Goal: Task Accomplishment & Management: Manage account settings

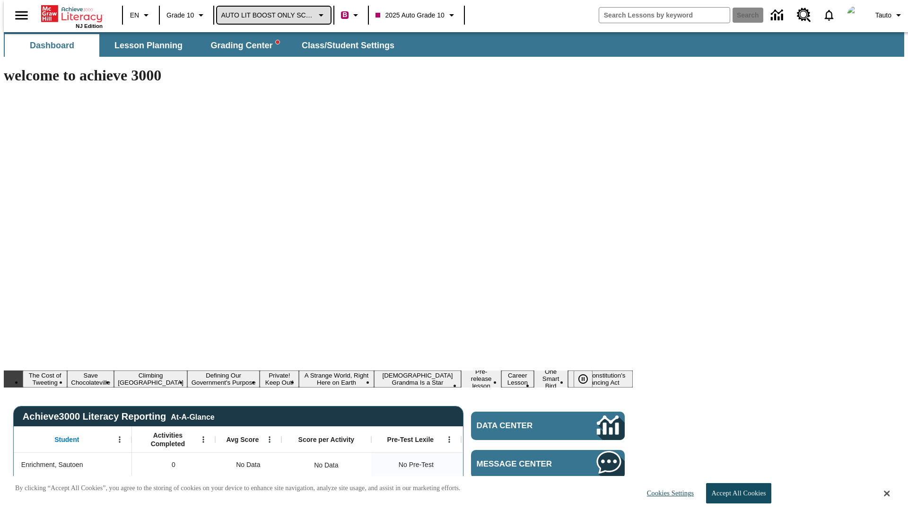
click at [272, 15] on span "AUTO LIT BOOST ONLY SCHOOL" at bounding box center [267, 15] width 93 height 10
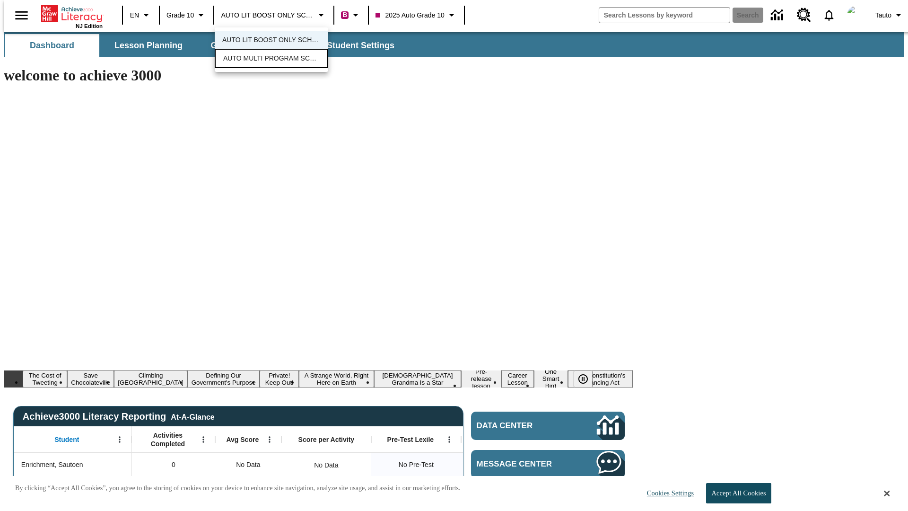
click at [272, 59] on span "AUTO MULTI PROGRAM SCHOOL" at bounding box center [271, 58] width 97 height 10
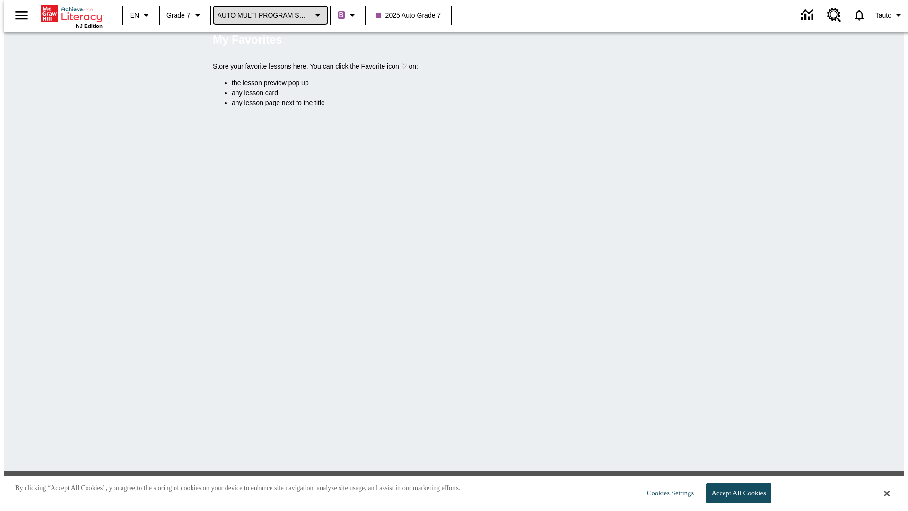
click at [268, 15] on span "AUTO MULTI PROGRAM SCHOOL" at bounding box center [264, 15] width 93 height 10
click at [268, 41] on span "AUTO LIT BOOST ONLY SCHOOL" at bounding box center [268, 40] width 98 height 10
